Goal: Find specific page/section: Find specific page/section

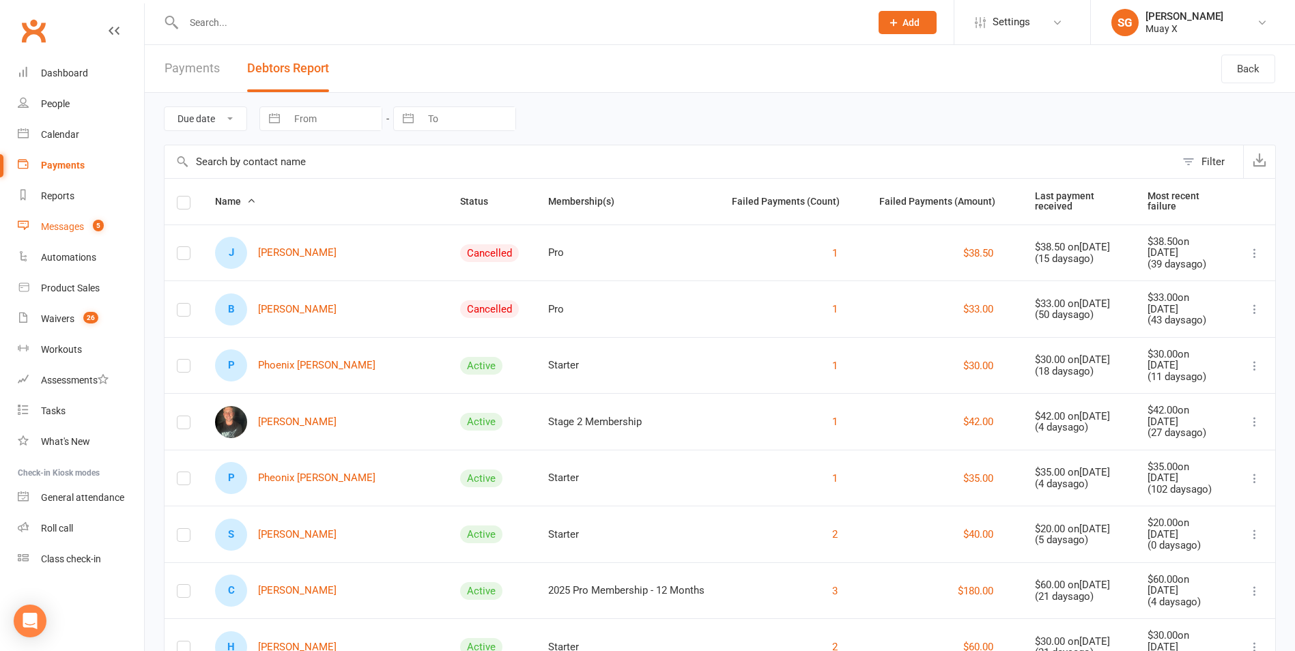
click at [76, 224] on div "Messages" at bounding box center [62, 226] width 43 height 11
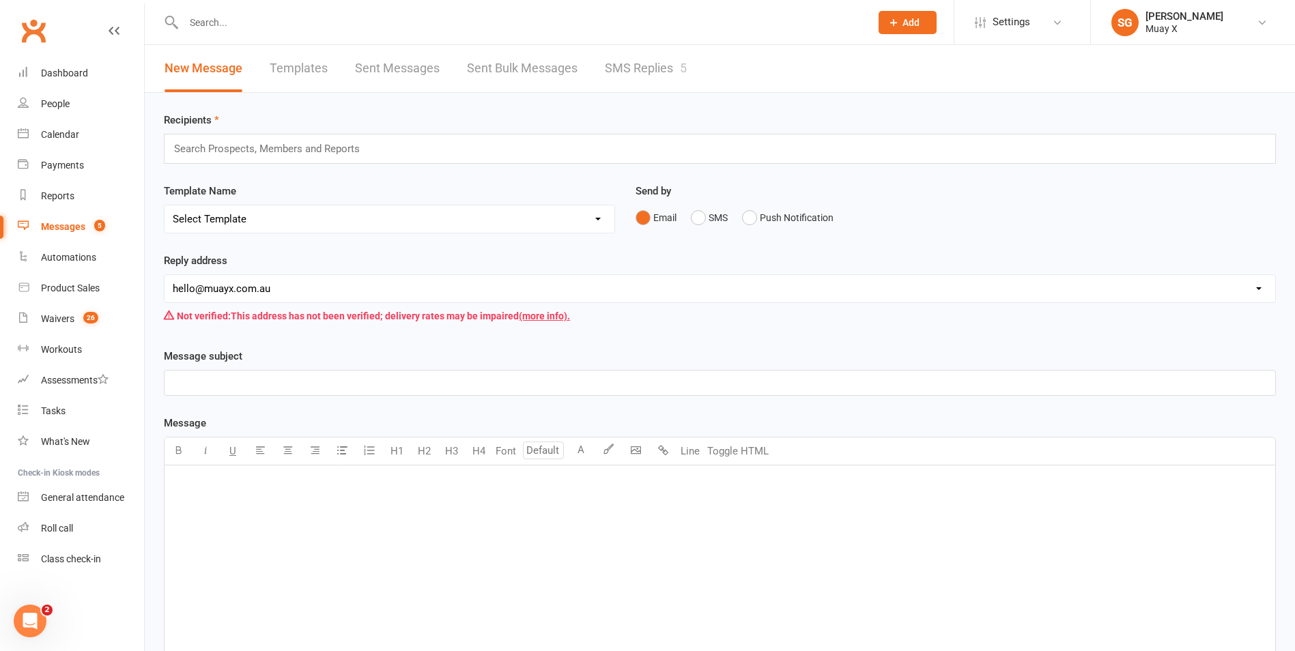
click at [641, 68] on link "SMS Replies 5" at bounding box center [646, 68] width 82 height 47
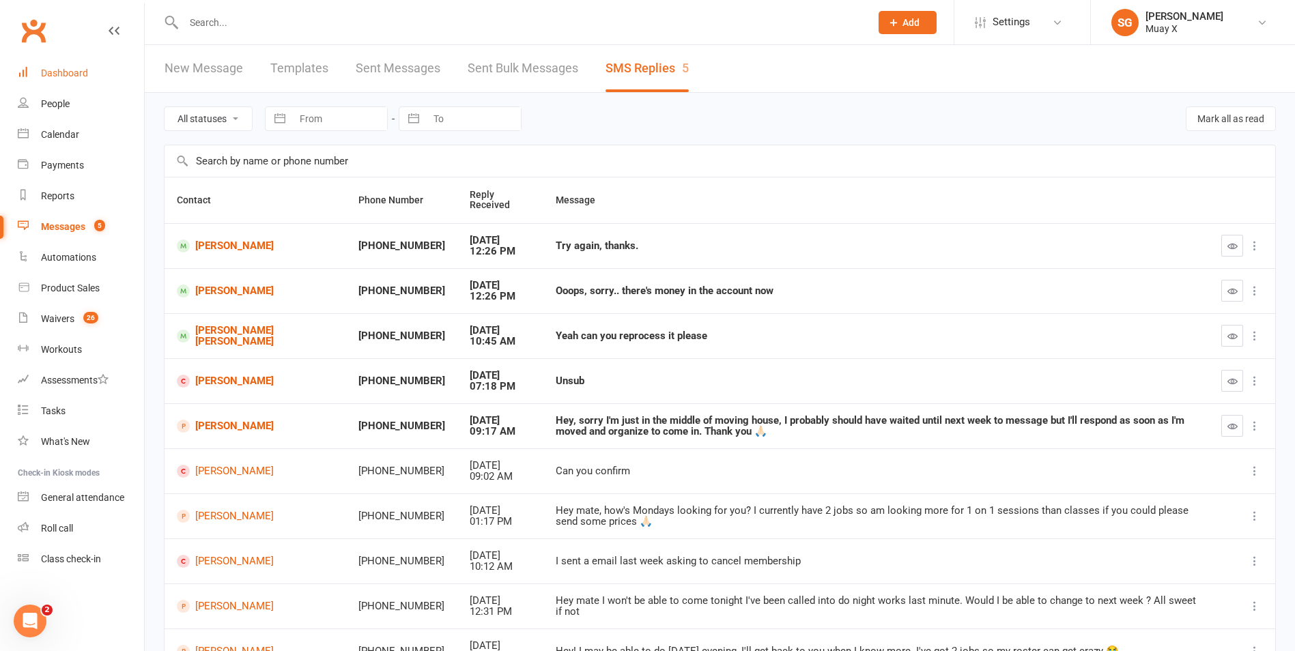
click at [68, 74] on div "Dashboard" at bounding box center [64, 73] width 47 height 11
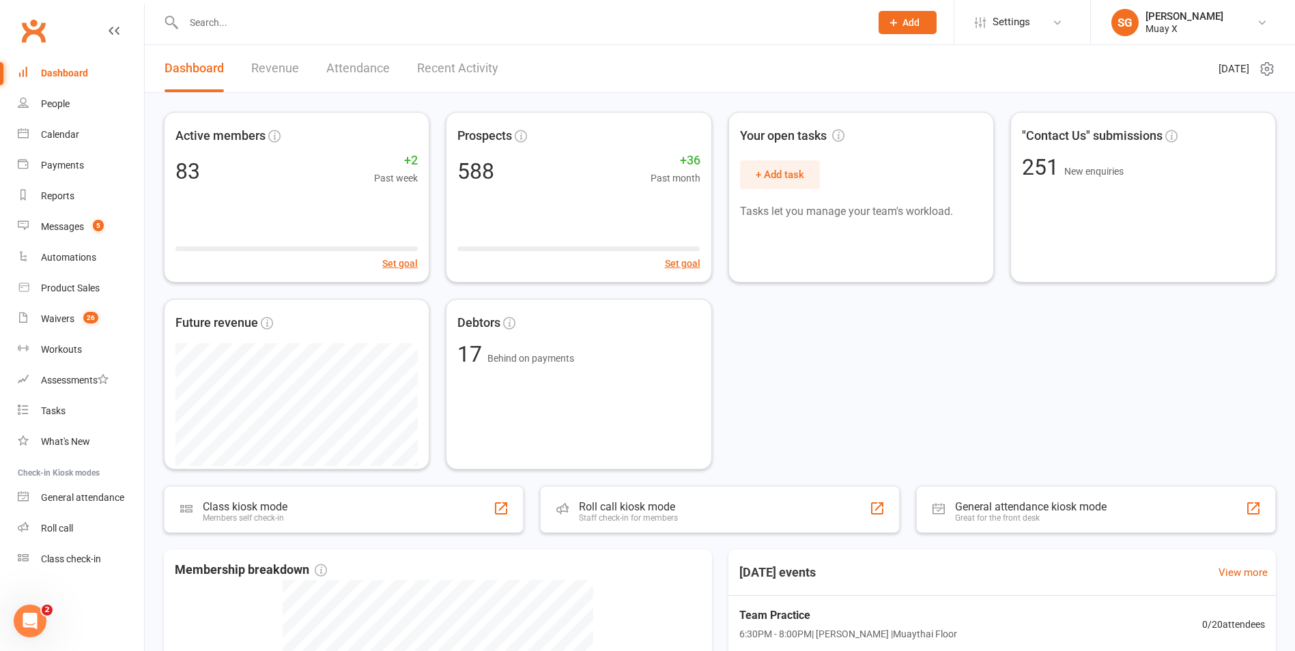
scroll to position [68, 0]
